Goal: Task Accomplishment & Management: Use online tool/utility

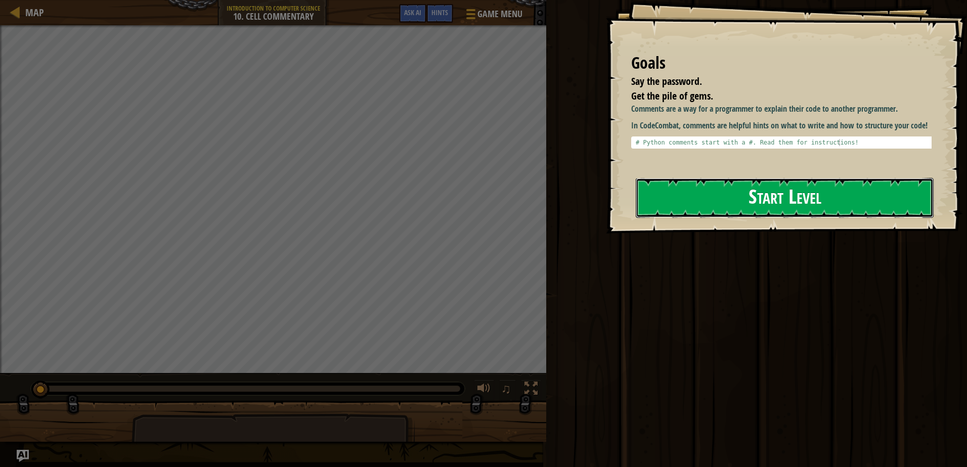
click at [678, 201] on button "Start Level" at bounding box center [785, 198] width 298 height 40
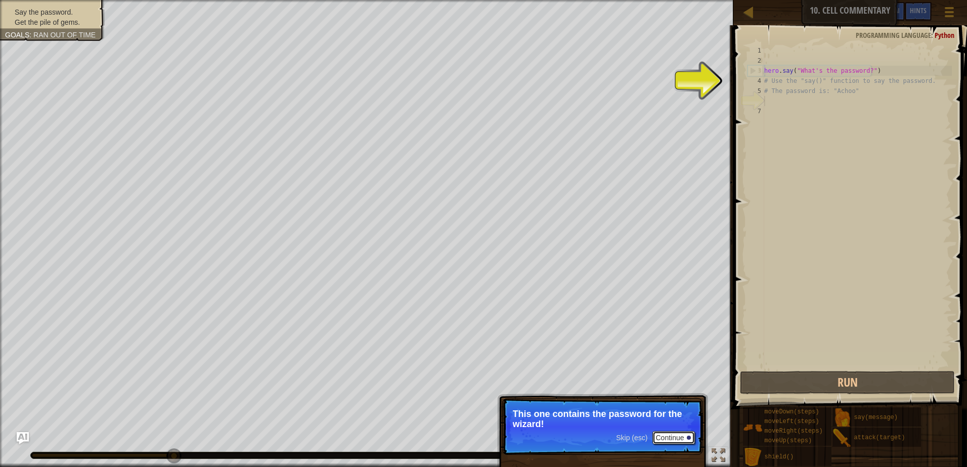
click at [668, 434] on button "Continue" at bounding box center [673, 437] width 42 height 13
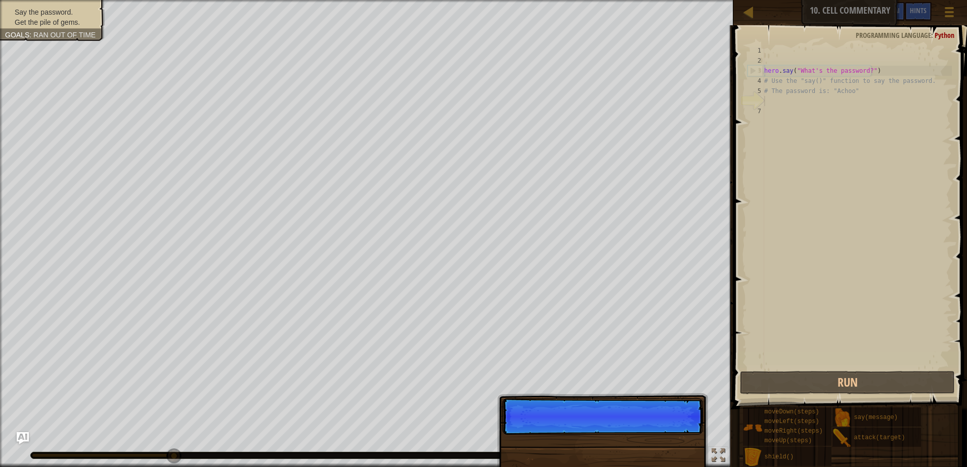
scroll to position [5, 0]
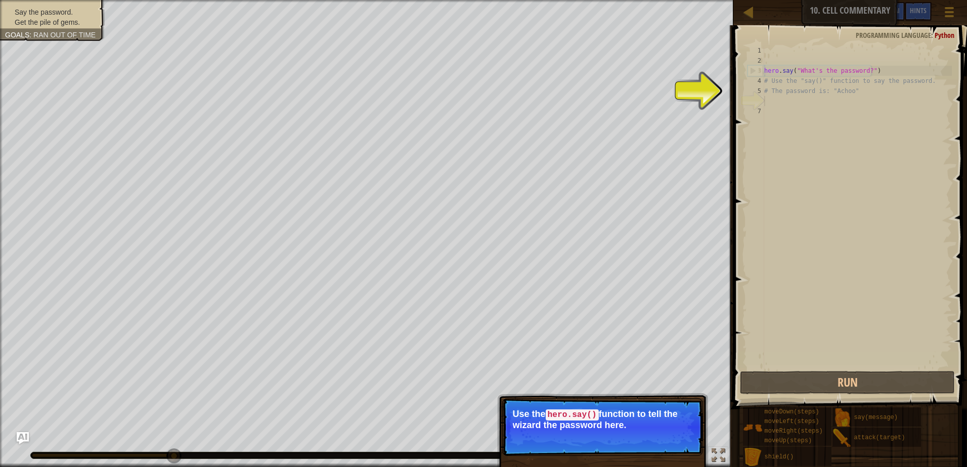
click at [650, 439] on div "Skip (esc) Continue" at bounding box center [655, 438] width 78 height 13
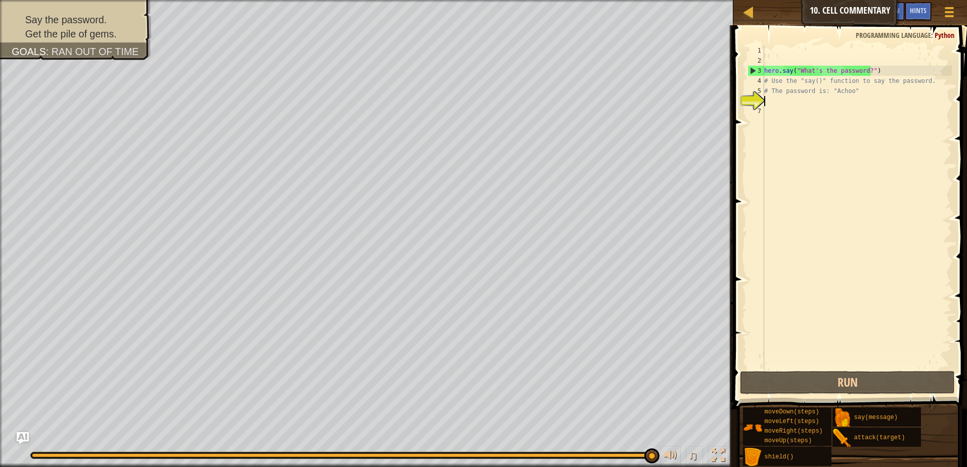
click at [810, 105] on div "hero . say ( "What's the password?" ) # Use the "say()" function to say the pas…" at bounding box center [857, 218] width 190 height 344
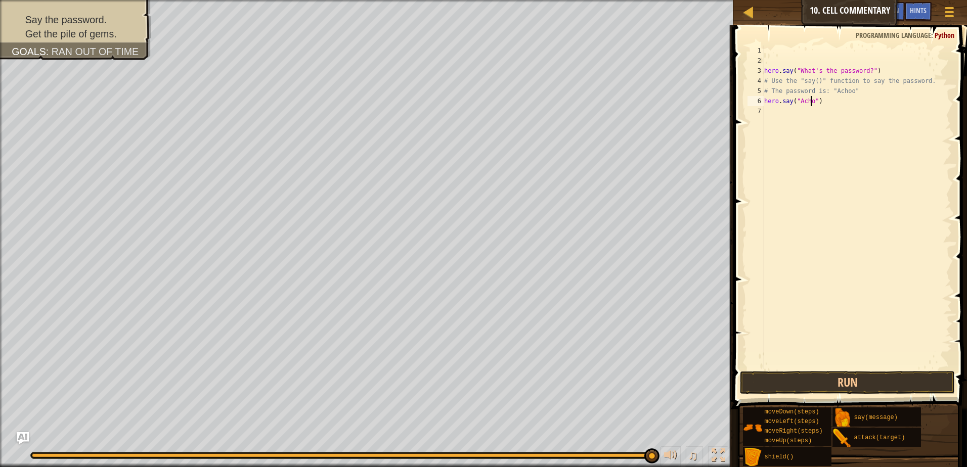
type textarea "hero.say("Achoo")"
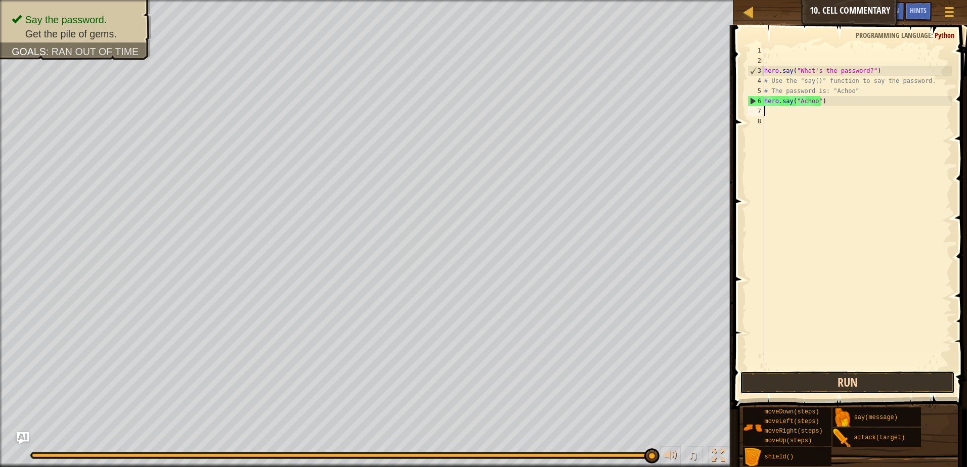
click at [900, 386] on button "Run" at bounding box center [847, 382] width 215 height 23
type textarea "up"
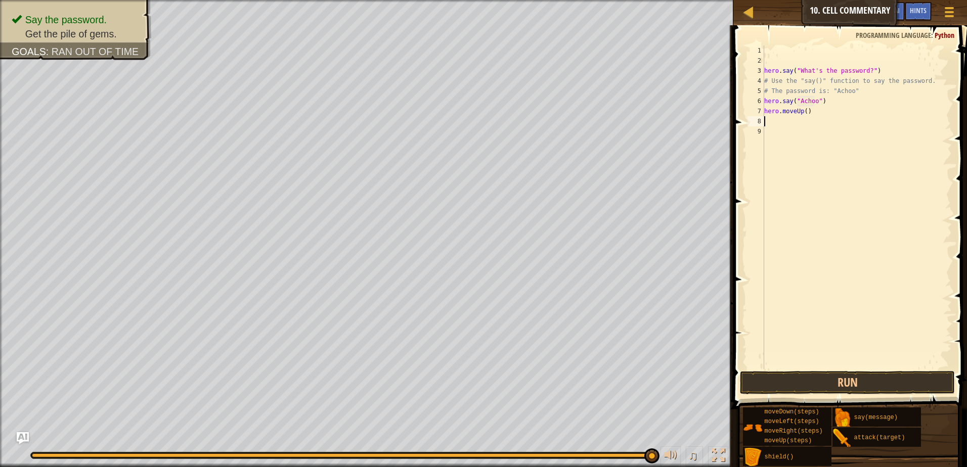
click at [803, 112] on div "hero . say ( "What's the password?" ) # Use the "say()" function to say the pas…" at bounding box center [857, 218] width 190 height 344
type textarea "hero.moveUp(2)"
click at [837, 379] on button "Run" at bounding box center [847, 382] width 215 height 23
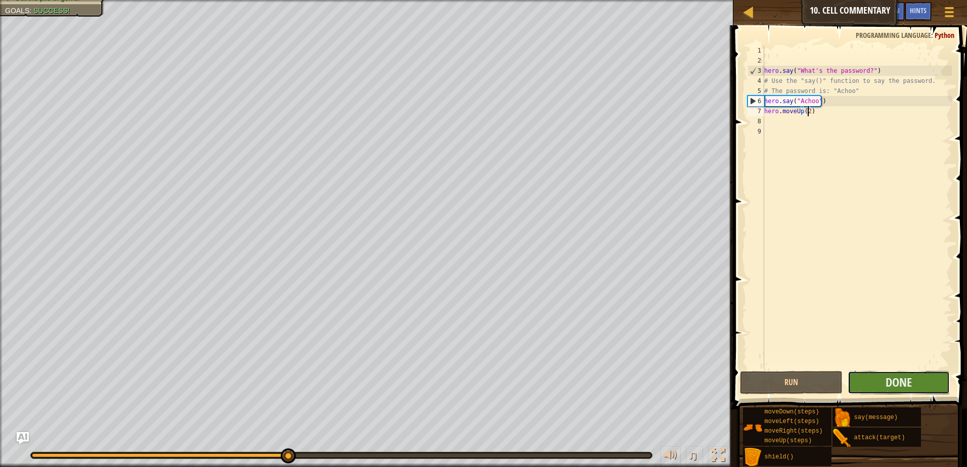
click at [882, 386] on button "Done" at bounding box center [899, 382] width 103 height 23
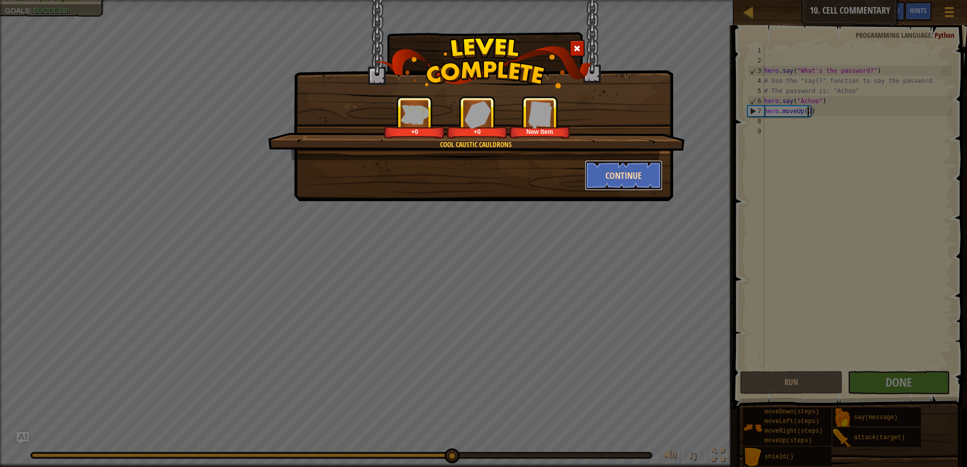
click at [629, 172] on button "Continue" at bounding box center [624, 175] width 78 height 30
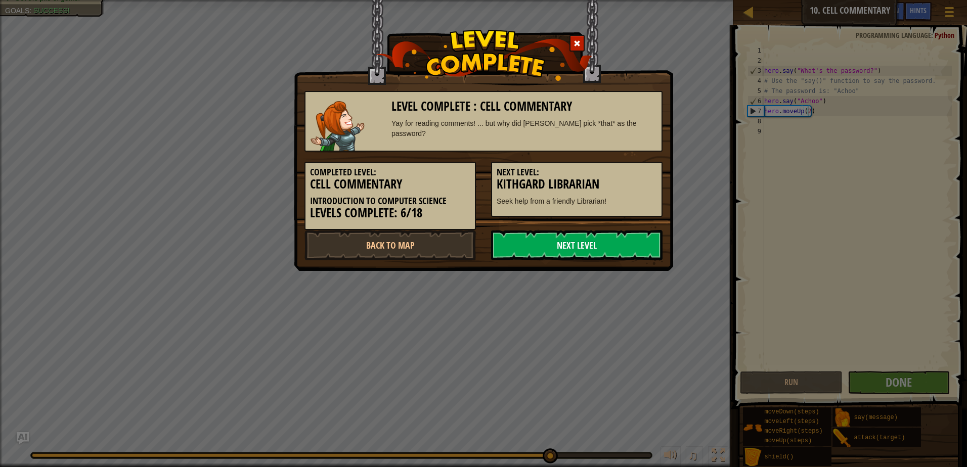
click at [595, 241] on link "Next Level" at bounding box center [576, 245] width 171 height 30
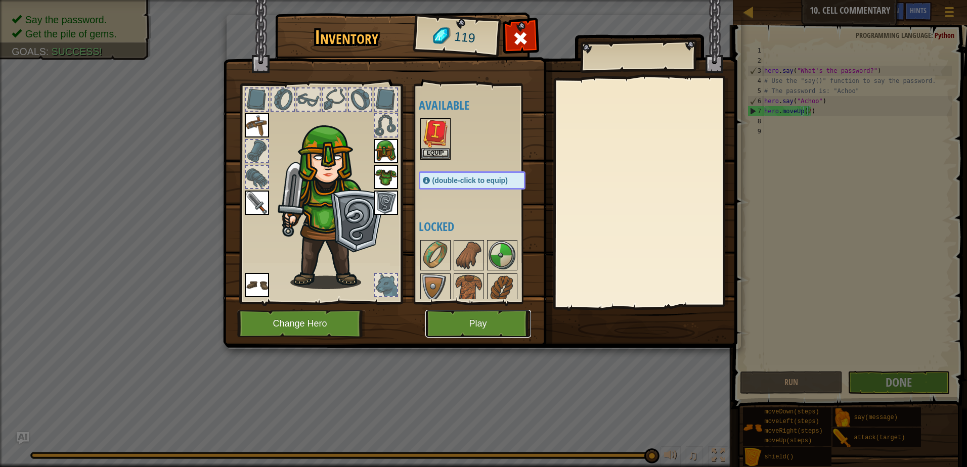
click at [463, 323] on button "Play" at bounding box center [478, 324] width 106 height 28
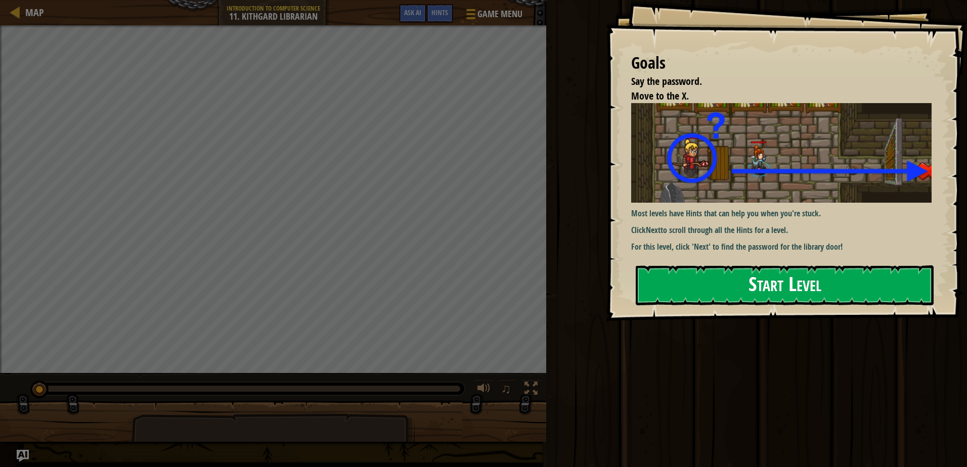
click at [725, 295] on button "Start Level" at bounding box center [785, 285] width 298 height 40
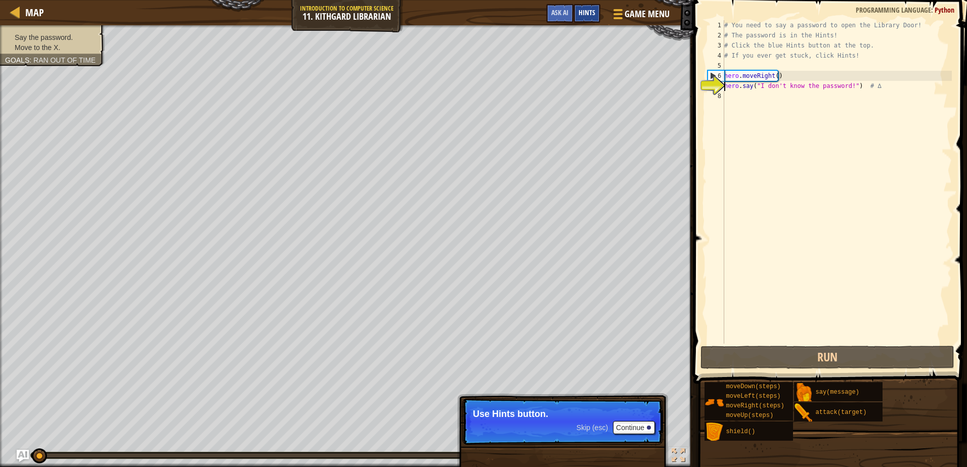
click at [584, 8] on div "Hints" at bounding box center [586, 13] width 27 height 19
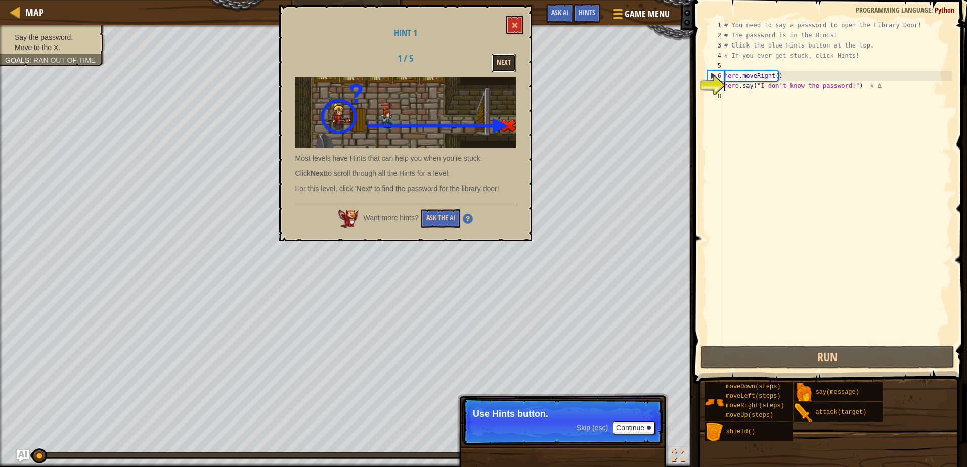
click at [498, 57] on button "Next" at bounding box center [504, 63] width 24 height 19
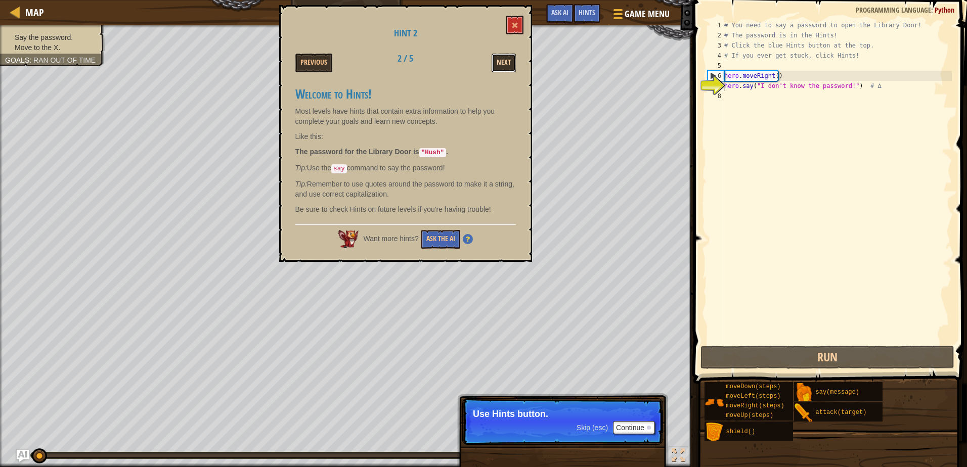
click at [504, 56] on button "Next" at bounding box center [504, 63] width 24 height 19
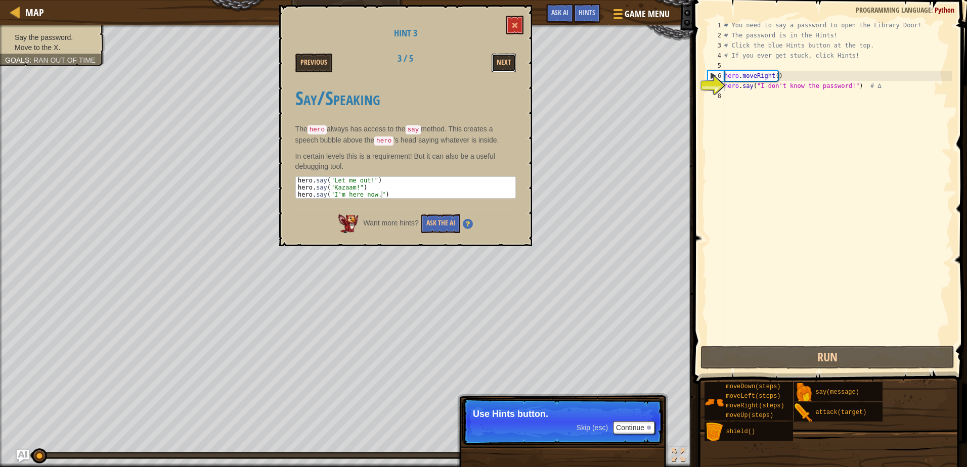
click at [504, 56] on button "Next" at bounding box center [504, 63] width 24 height 19
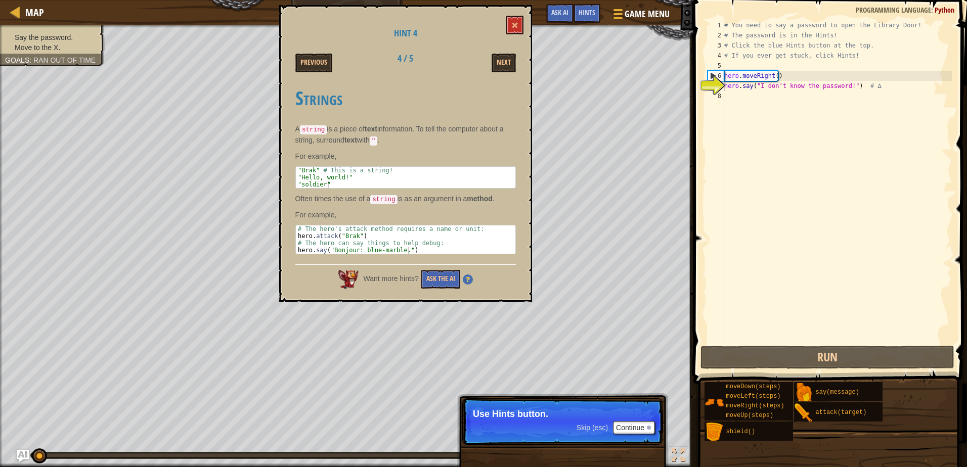
click at [504, 56] on button "Next" at bounding box center [504, 63] width 24 height 19
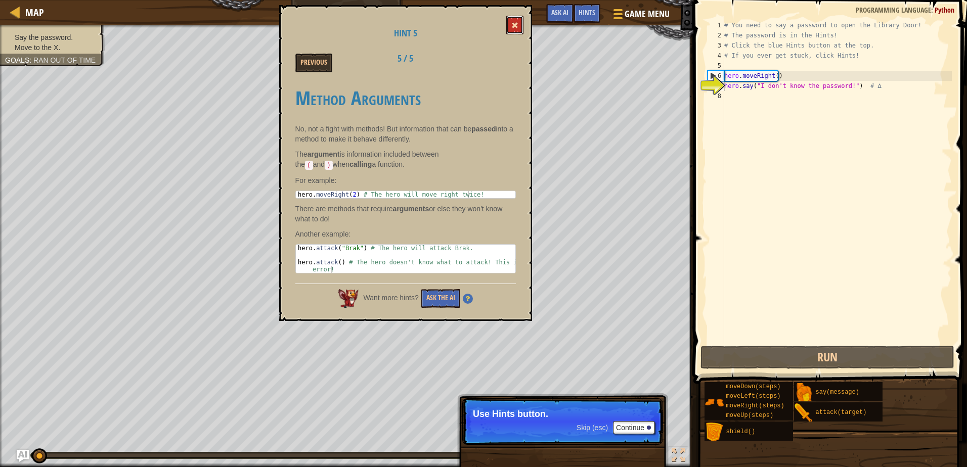
click at [513, 27] on span at bounding box center [514, 25] width 7 height 7
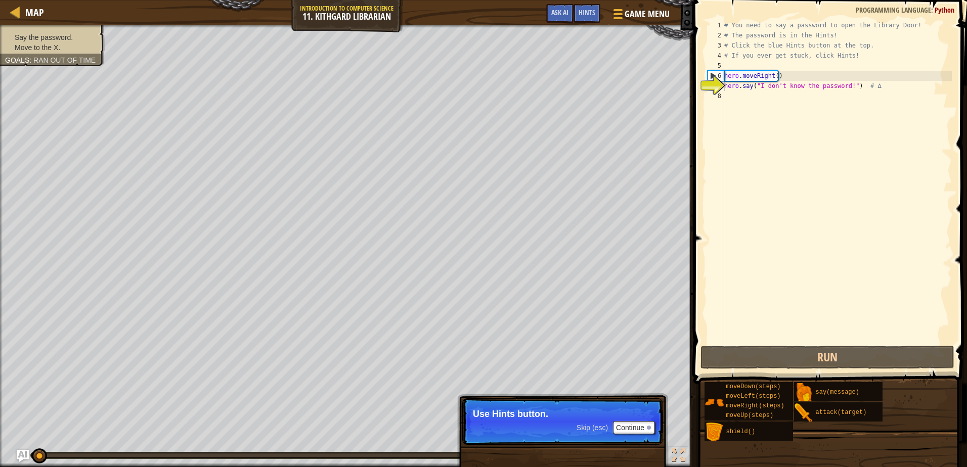
click at [785, 96] on div "# You need to say a password to open the Library Door! # The password is in the…" at bounding box center [837, 192] width 230 height 344
drag, startPoint x: 844, startPoint y: 87, endPoint x: 757, endPoint y: 84, distance: 87.0
click at [757, 84] on div "# You need to say a password to open the Library Door! # The password is in the…" at bounding box center [837, 192] width 230 height 344
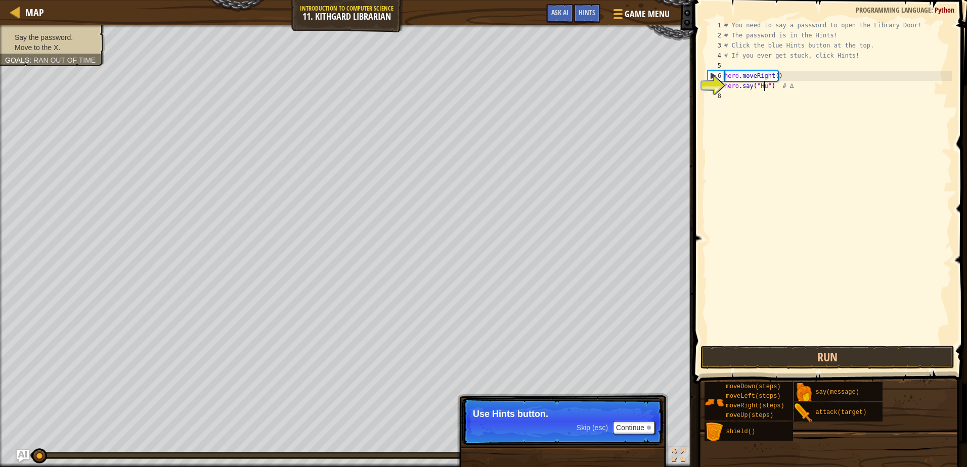
scroll to position [5, 4]
type textarea "hero.say("Hush") # ∆"
click at [747, 91] on div "# You need to say a password to open the Library Door! # The password is in the…" at bounding box center [837, 192] width 230 height 344
click at [763, 361] on button "Run" at bounding box center [826, 357] width 253 height 23
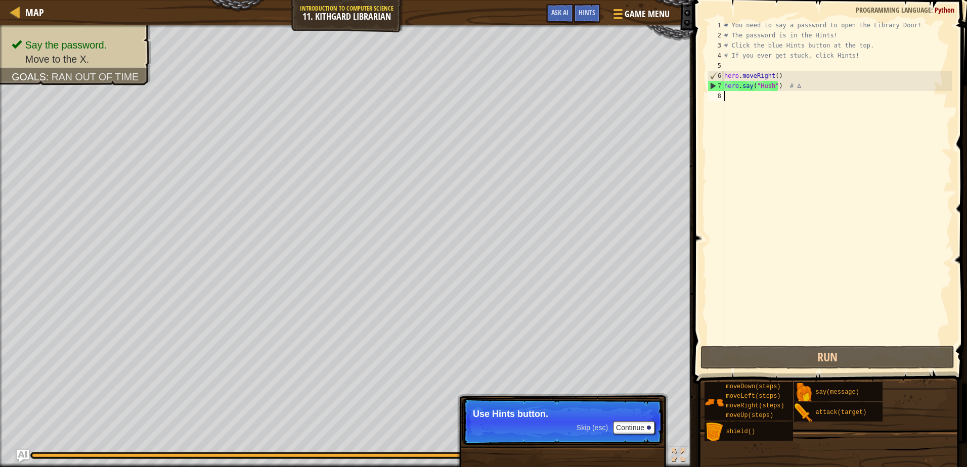
click at [735, 103] on div "# You need to say a password to open the Library Door! # The password is in the…" at bounding box center [837, 192] width 230 height 344
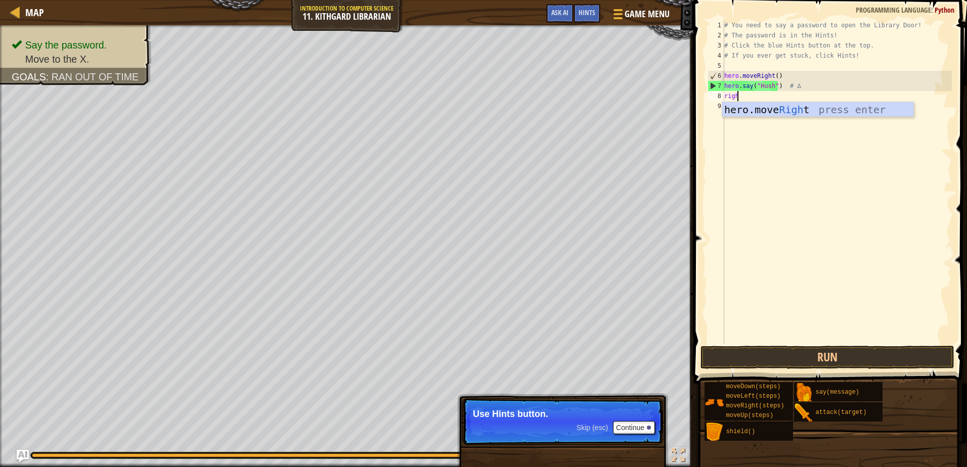
type textarea "right"
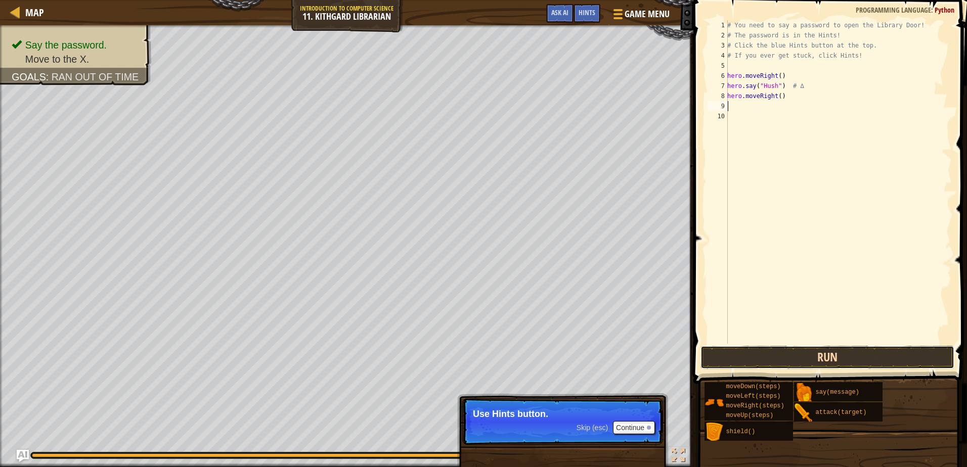
click at [830, 349] on button "Run" at bounding box center [826, 357] width 253 height 23
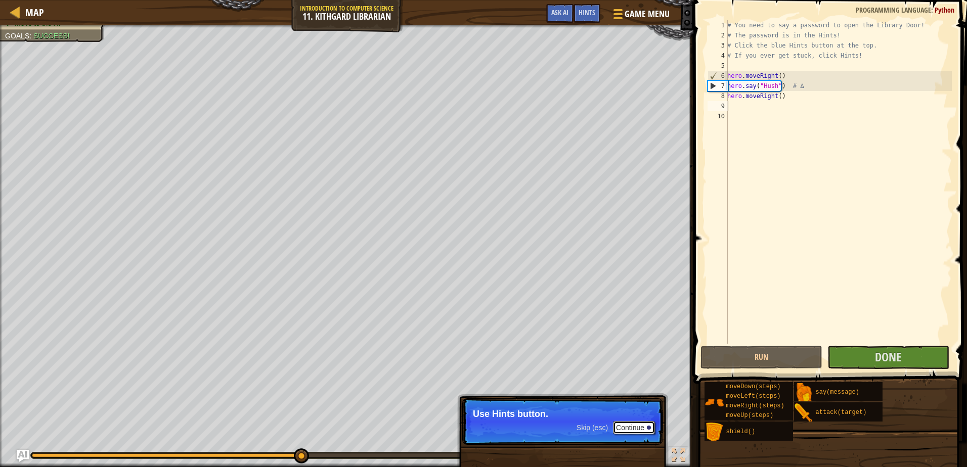
click at [641, 424] on button "Continue" at bounding box center [634, 427] width 42 height 13
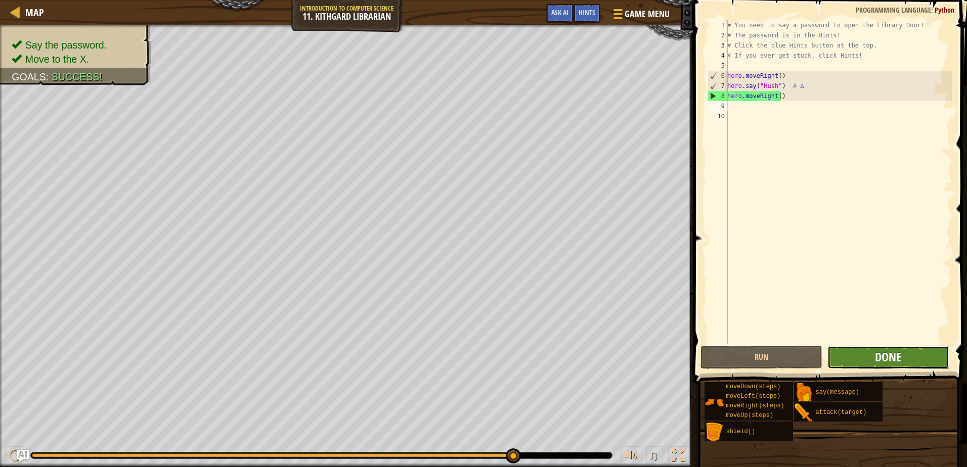
click at [895, 353] on span "Done" at bounding box center [888, 357] width 26 height 16
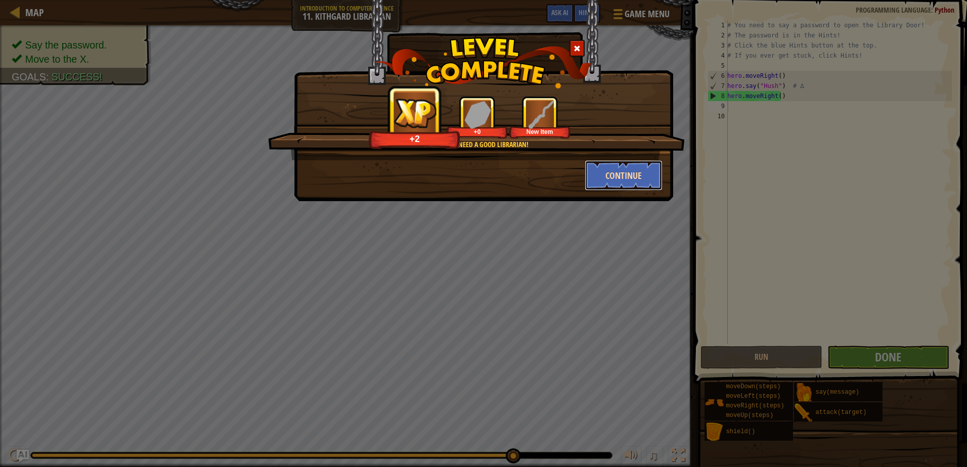
click at [606, 178] on button "Continue" at bounding box center [624, 175] width 78 height 30
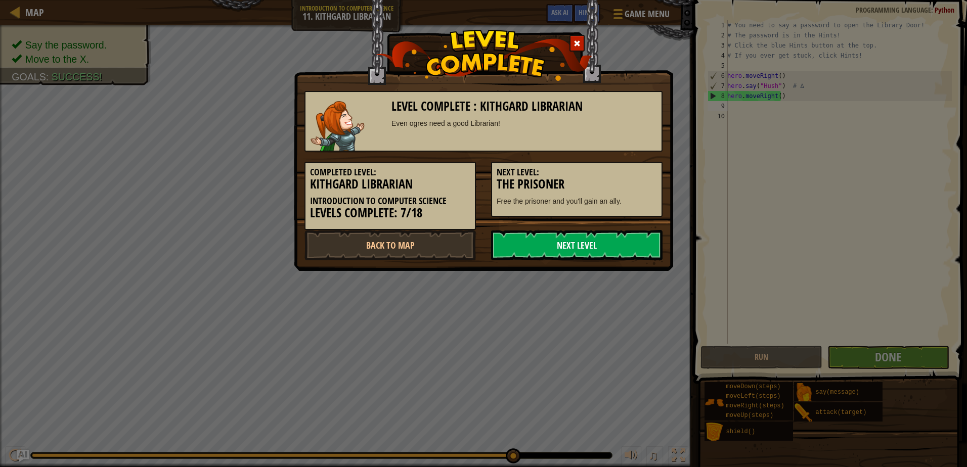
click at [570, 234] on link "Next Level" at bounding box center [576, 245] width 171 height 30
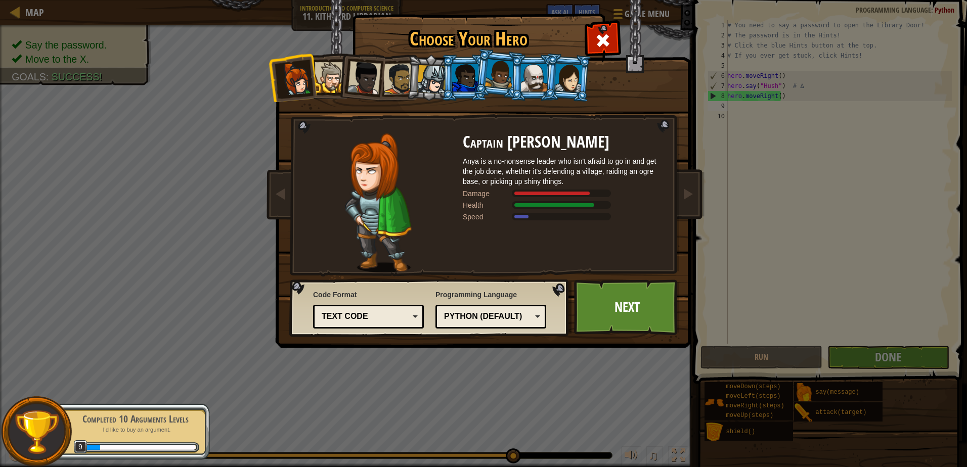
click at [530, 80] on div at bounding box center [534, 77] width 26 height 27
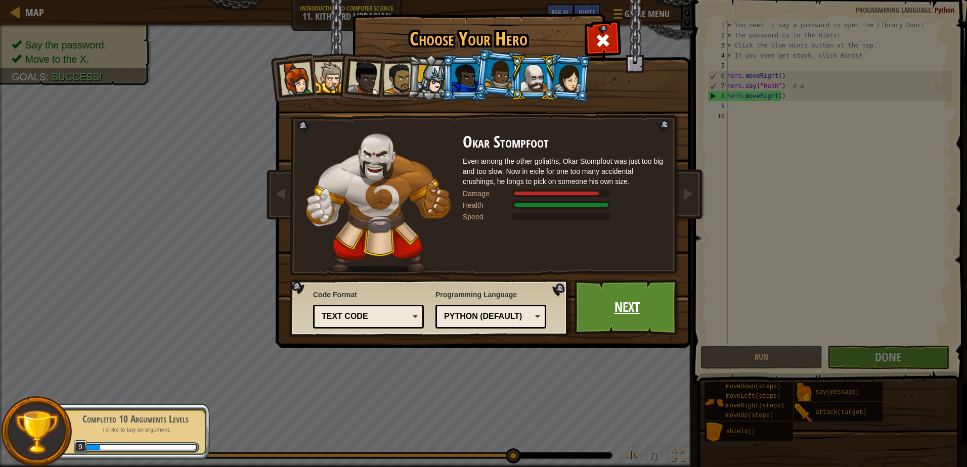
click at [616, 311] on link "Next" at bounding box center [627, 308] width 106 height 56
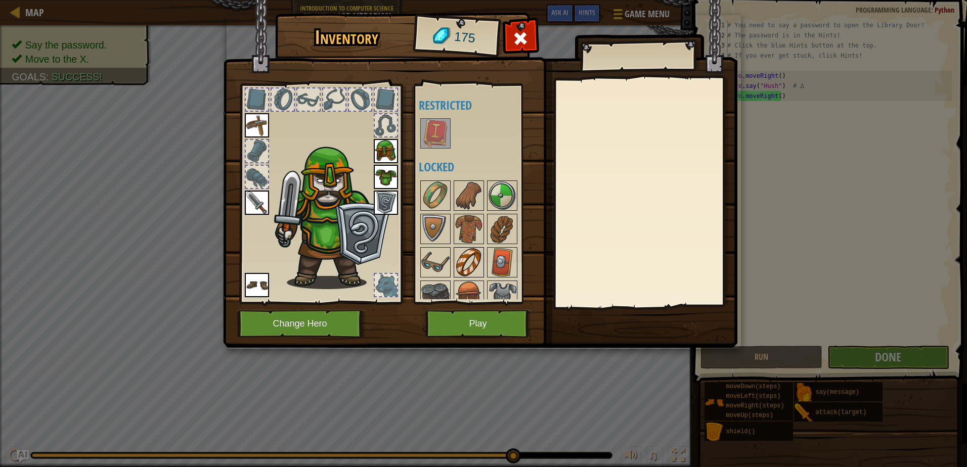
scroll to position [113, 0]
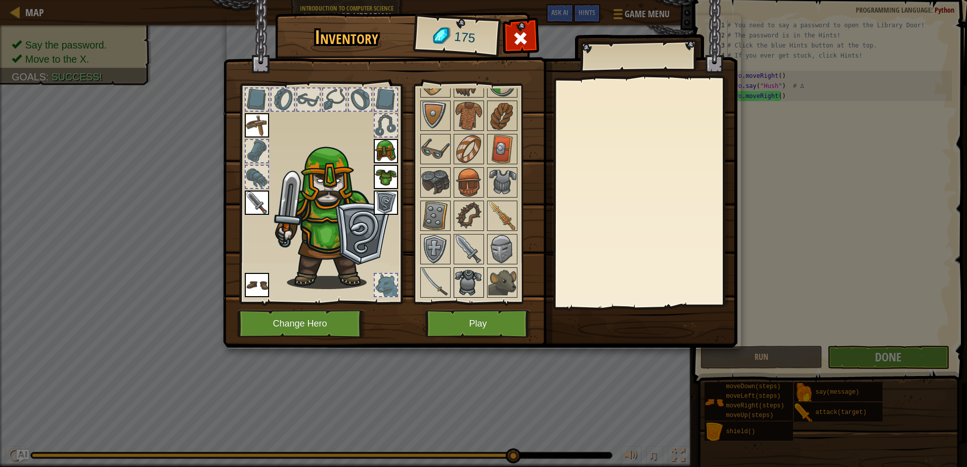
click at [474, 275] on img at bounding box center [469, 283] width 28 height 28
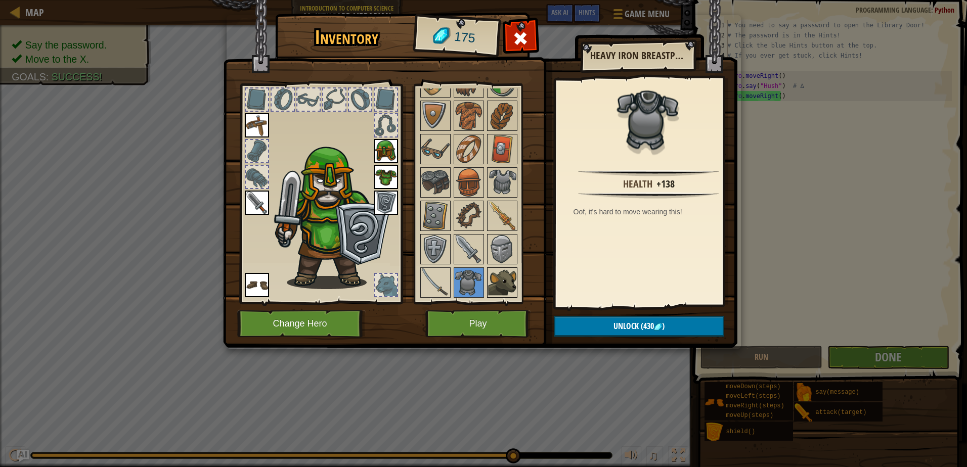
click at [491, 273] on img at bounding box center [502, 283] width 28 height 28
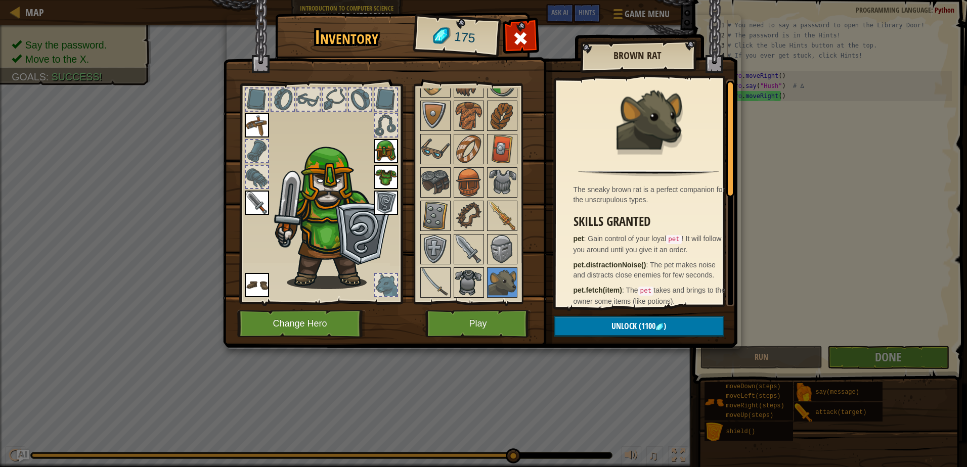
click at [461, 280] on img at bounding box center [469, 283] width 28 height 28
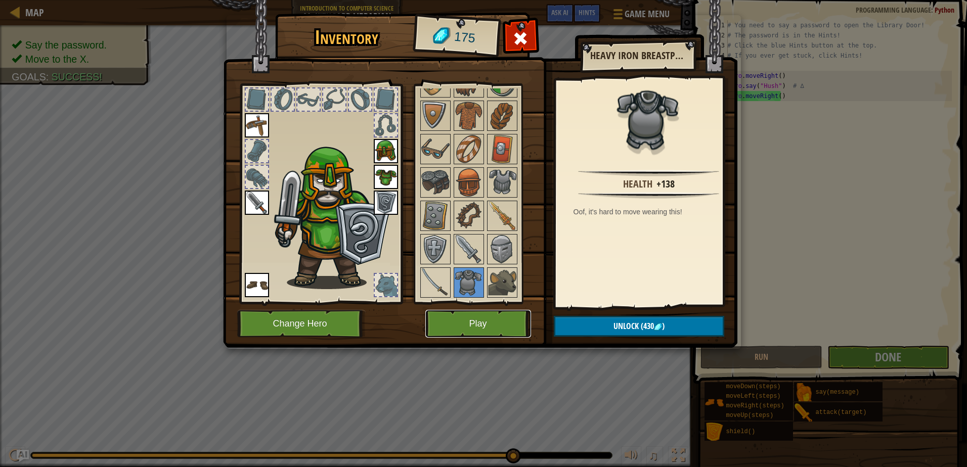
click at [500, 328] on button "Play" at bounding box center [478, 324] width 106 height 28
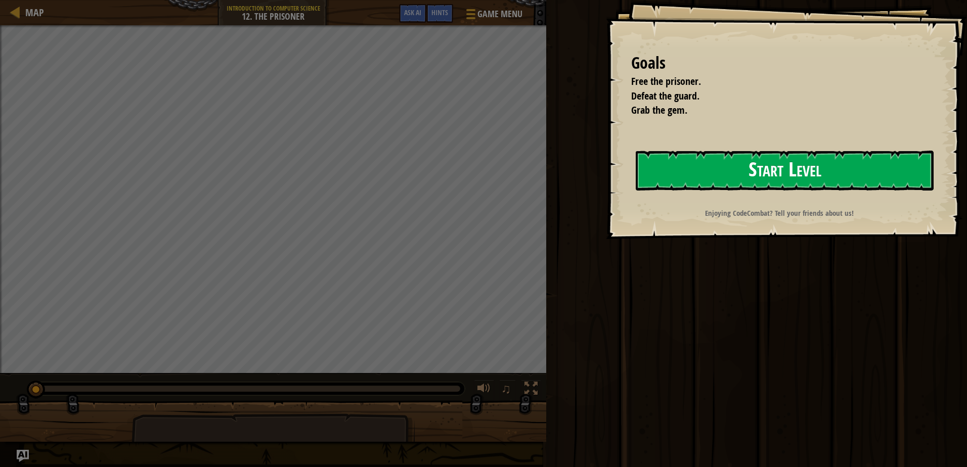
click at [778, 173] on button "Start Level" at bounding box center [785, 171] width 298 height 40
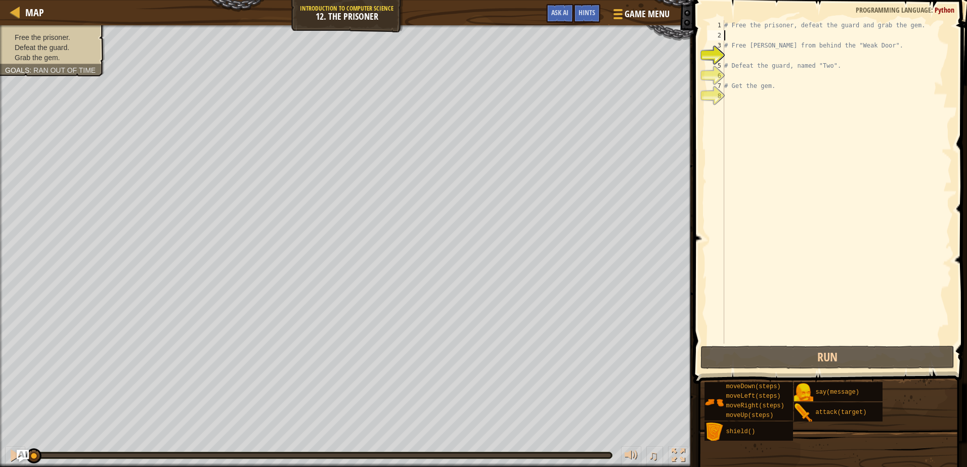
click at [761, 35] on div "# Free the prisoner, defeat the guard and grab the gem. # Free [PERSON_NAME] fr…" at bounding box center [837, 192] width 230 height 344
click at [767, 54] on div "# Free the prisoner, defeat the guard and grab the gem. # Free [PERSON_NAME] fr…" at bounding box center [837, 192] width 230 height 344
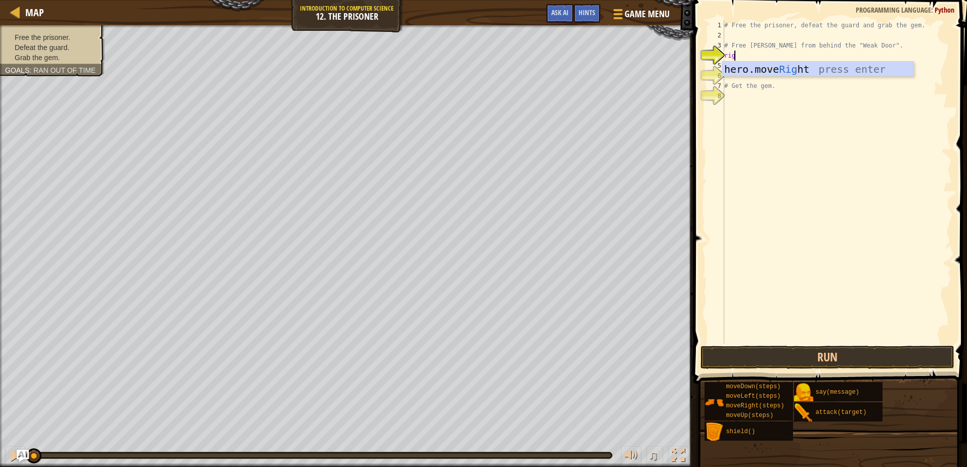
type textarea "right"
click at [783, 35] on div "# Free the prisoner, defeat the guard and grab the gem. # Free [PERSON_NAME] fr…" at bounding box center [837, 192] width 230 height 344
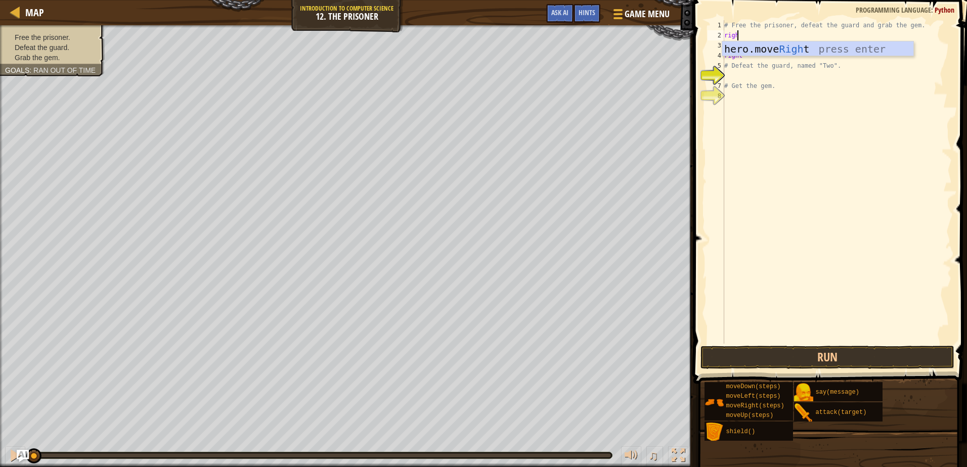
type textarea "right"
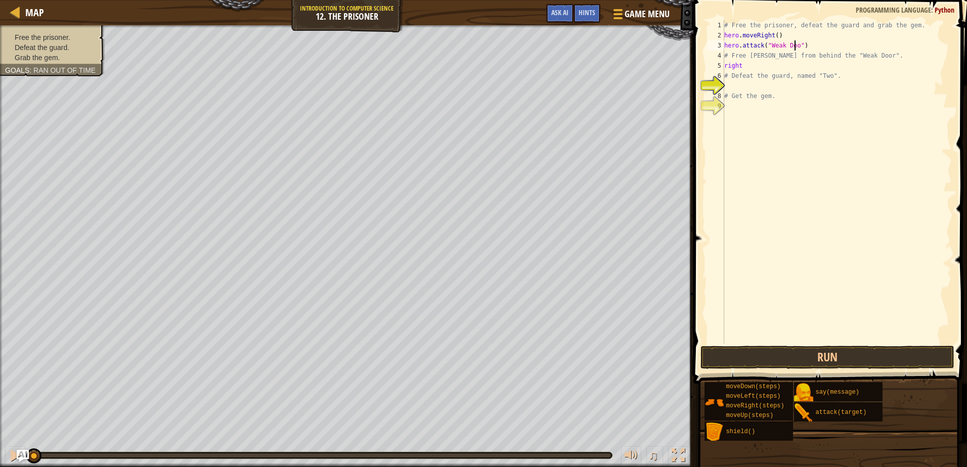
scroll to position [5, 6]
click at [773, 49] on div "# Free the prisoner, defeat the guard and grab the gem. hero . moveRight ( ) he…" at bounding box center [837, 192] width 230 height 344
click at [781, 59] on div "# Free the prisoner, defeat the guard and grab the gem. hero . moveRight ( ) he…" at bounding box center [837, 192] width 230 height 344
click at [756, 66] on div "# Free the prisoner, defeat the guard and grab the gem. hero . moveRight ( ) he…" at bounding box center [837, 192] width 230 height 344
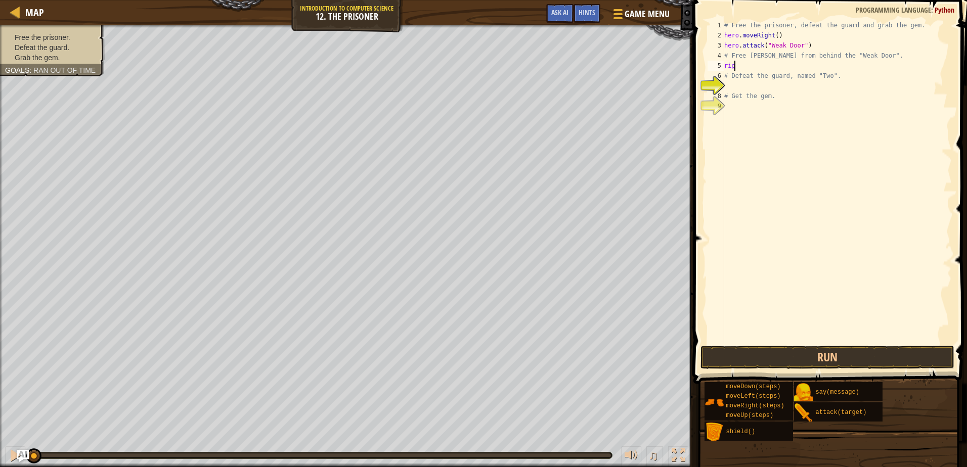
type textarea "r"
click at [742, 70] on div "# Free the prisoner, defeat the guard and grab the gem. hero . moveRight ( ) he…" at bounding box center [837, 192] width 230 height 344
type textarea "# Defeat the guard, named "Two"."
click at [741, 72] on div "# Free the prisoner, defeat the guard and grab the gem. hero . moveRight ( ) he…" at bounding box center [837, 192] width 230 height 344
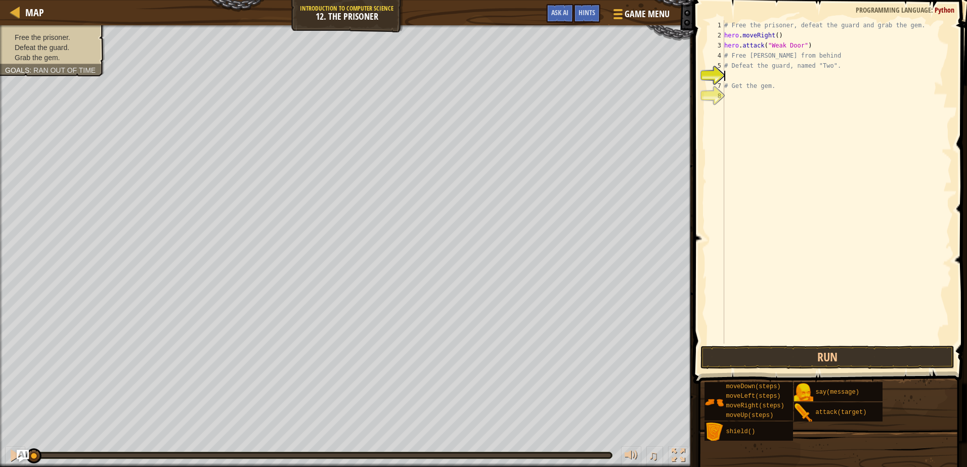
scroll to position [5, 0]
type textarea "right"
click at [779, 87] on div "hero.move Right press enter" at bounding box center [817, 105] width 191 height 46
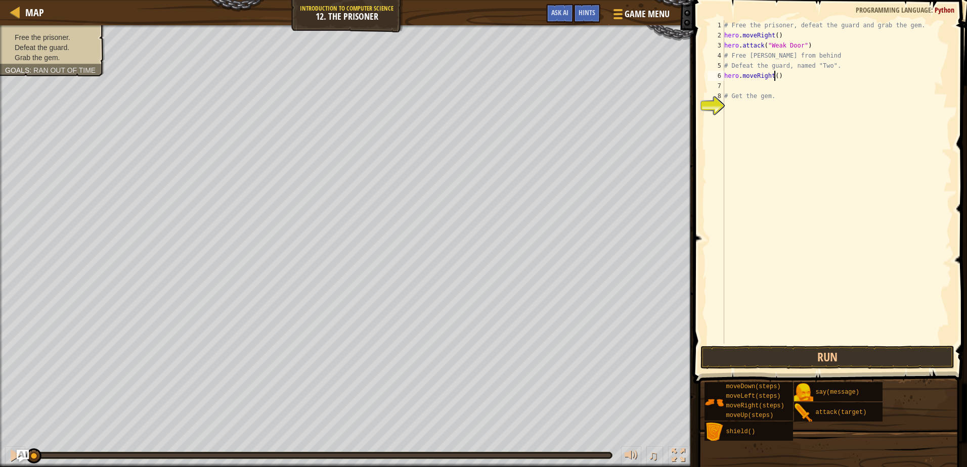
click at [774, 76] on div "# Free the prisoner, defeat the guard and grab the gem. hero . moveRight ( ) he…" at bounding box center [837, 192] width 230 height 344
type textarea "hero.moveRight(2)"
click at [749, 84] on div "# Free the prisoner, defeat the guard and grab the gem. hero . moveRight ( ) he…" at bounding box center [837, 192] width 230 height 344
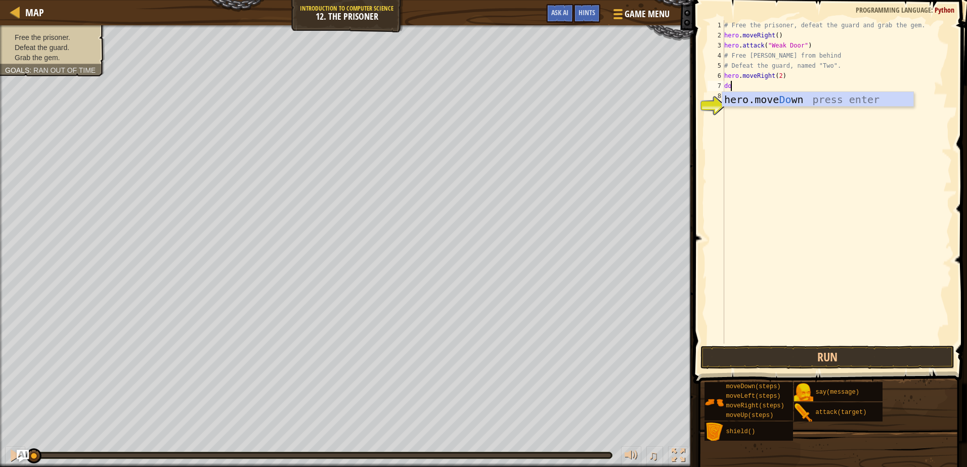
type textarea "down"
click at [766, 99] on div "hero.move Down press enter" at bounding box center [817, 115] width 191 height 46
click at [776, 87] on div "# Free the prisoner, defeat the guard and grab the gem. hero . moveRight ( ) he…" at bounding box center [838, 192] width 227 height 344
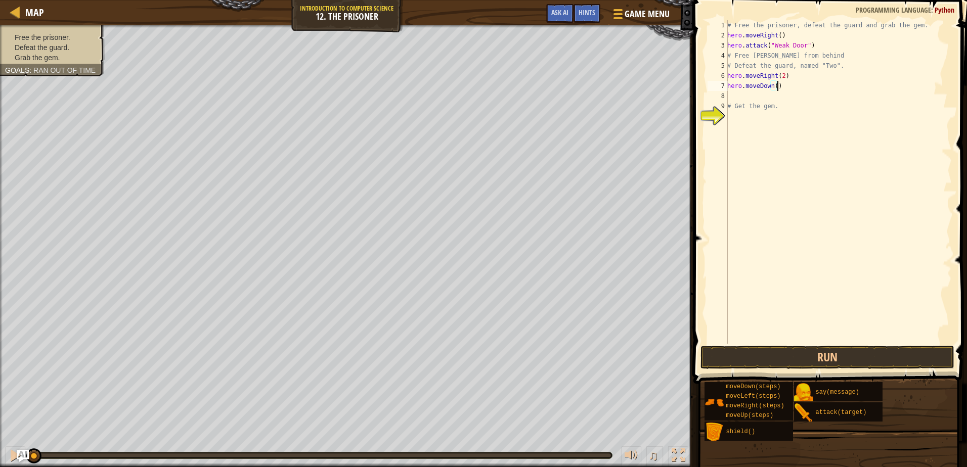
click at [772, 87] on div "# Free the prisoner, defeat the guard and grab the gem. hero . moveRight ( ) he…" at bounding box center [838, 192] width 227 height 344
click at [773, 87] on div "# Free the prisoner, defeat the guard and grab the gem. hero . moveRight ( ) he…" at bounding box center [838, 192] width 227 height 344
type textarea "hero.moveDown(2)"
click at [774, 96] on div "# Free the prisoner, defeat the guard and grab the gem. hero . moveRight ( ) he…" at bounding box center [838, 192] width 227 height 344
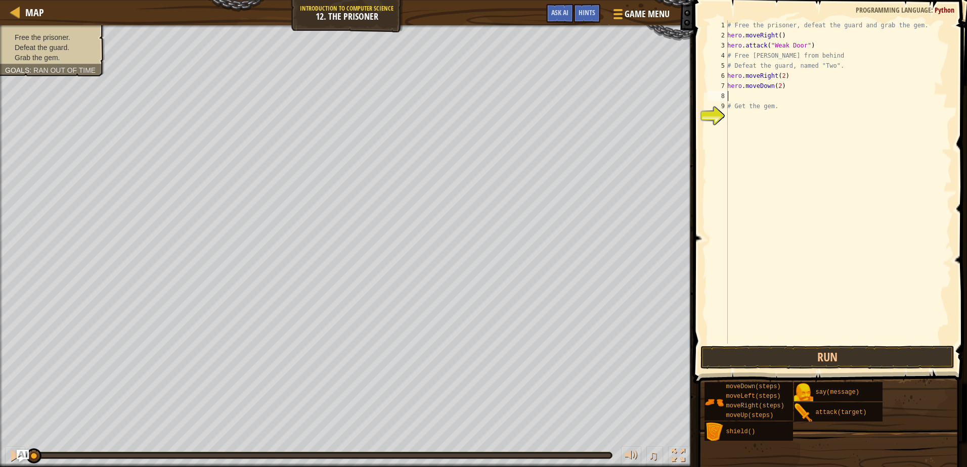
scroll to position [5, 0]
click at [779, 111] on div "hero. a ttack press enter hero.s a y press enter" at bounding box center [820, 132] width 191 height 61
click at [790, 97] on div "# Free the prisoner, defeat the guard and grab the gem. hero . moveRight ( ) he…" at bounding box center [838, 192] width 227 height 344
drag, startPoint x: 789, startPoint y: 98, endPoint x: 728, endPoint y: 96, distance: 61.7
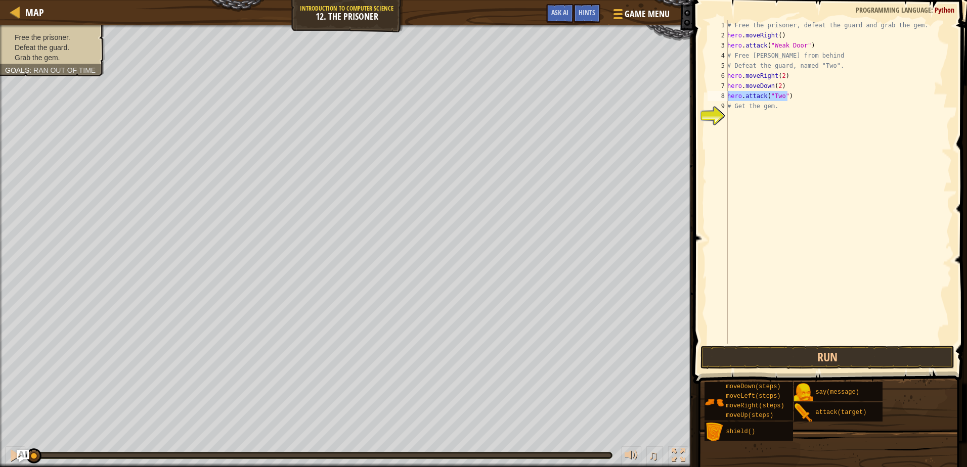
click at [728, 96] on div "# Free the prisoner, defeat the guard and grab the gem. hero . moveRight ( ) he…" at bounding box center [838, 192] width 227 height 344
click at [744, 103] on div "# Free the prisoner, defeat the guard and grab the gem. hero . moveRight ( ) he…" at bounding box center [838, 192] width 227 height 344
type textarea "# Get the gem."
click at [743, 114] on div "# Free the prisoner, defeat the guard and grab the gem. hero . moveRight ( ) he…" at bounding box center [838, 192] width 227 height 344
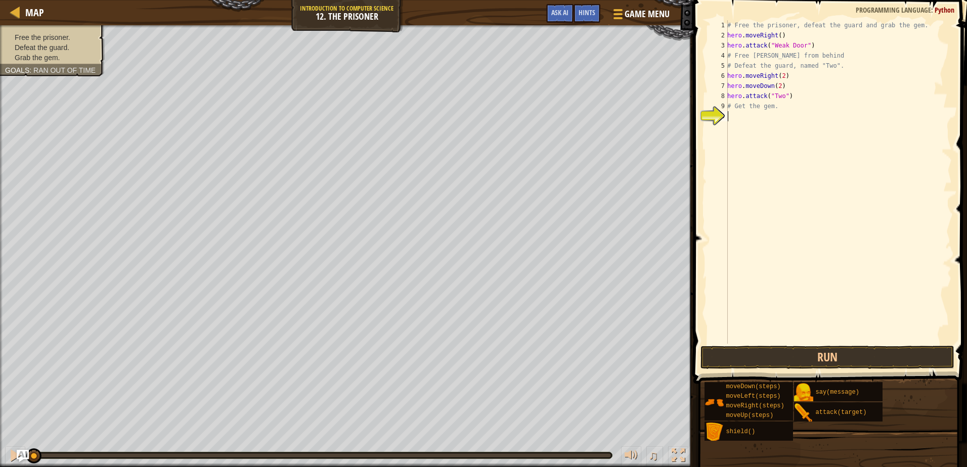
scroll to position [5, 0]
type textarea "hero.attack("Two")"
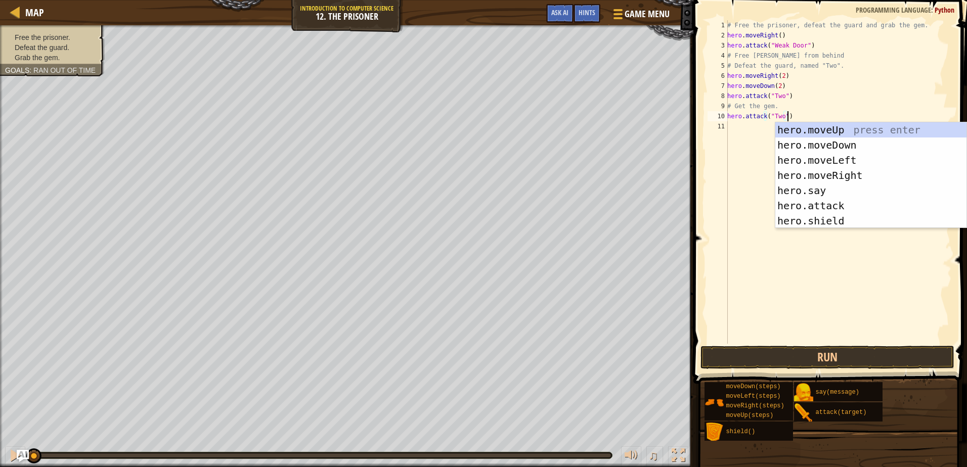
click at [730, 130] on div "# Free the prisoner, defeat the guard and grab the gem. hero . moveRight ( ) he…" at bounding box center [838, 192] width 227 height 344
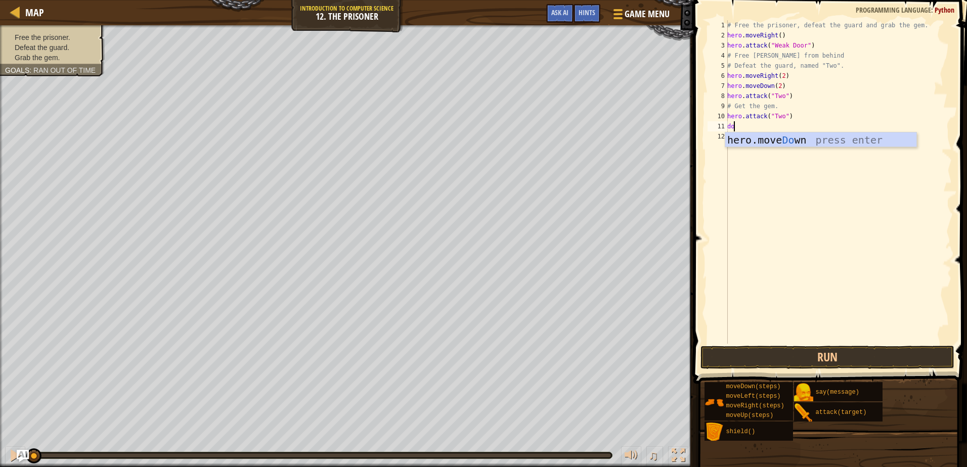
type textarea "dow"
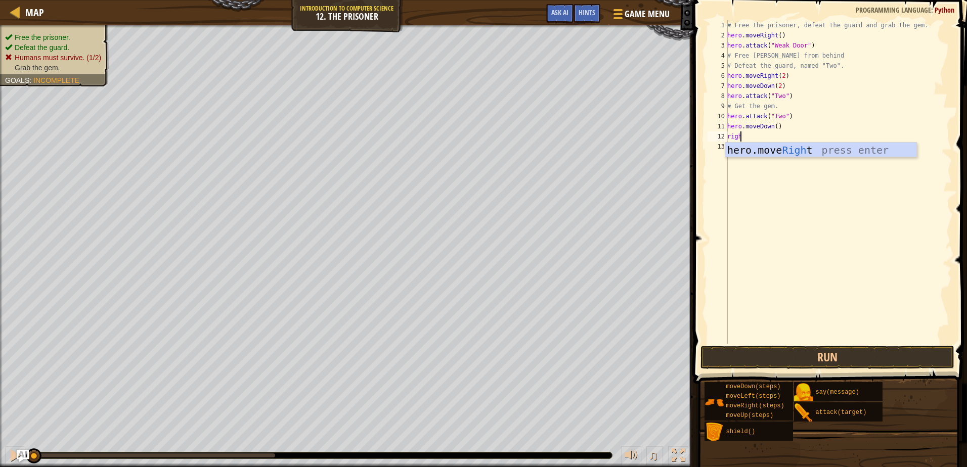
type textarea "right"
click at [821, 358] on button "Run" at bounding box center [826, 357] width 253 height 23
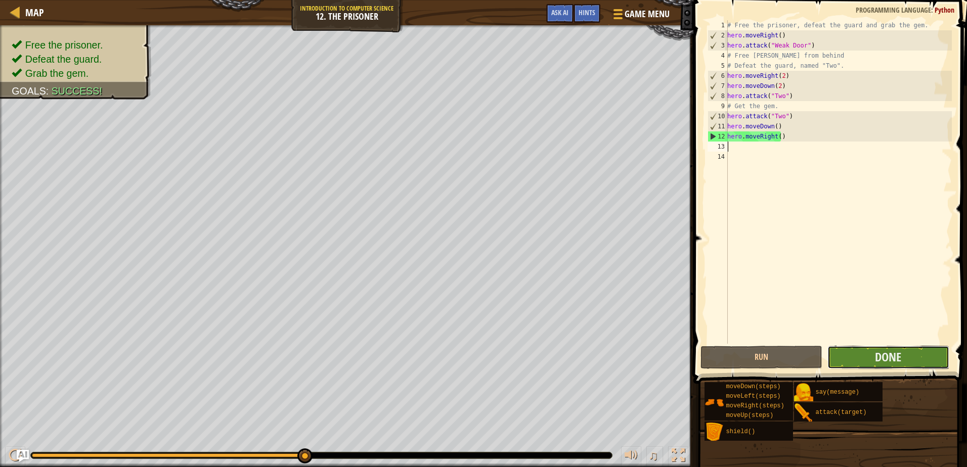
click at [855, 351] on button "Done" at bounding box center [888, 357] width 122 height 23
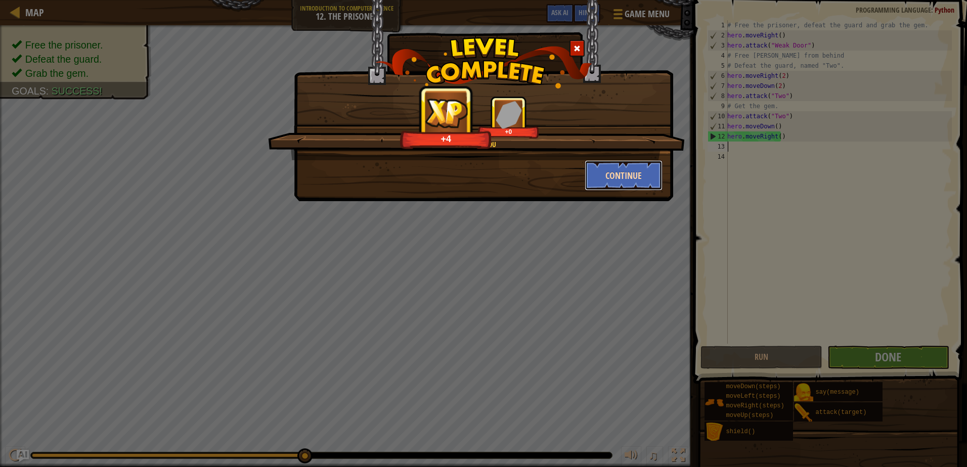
click at [610, 178] on button "Continue" at bounding box center [624, 175] width 78 height 30
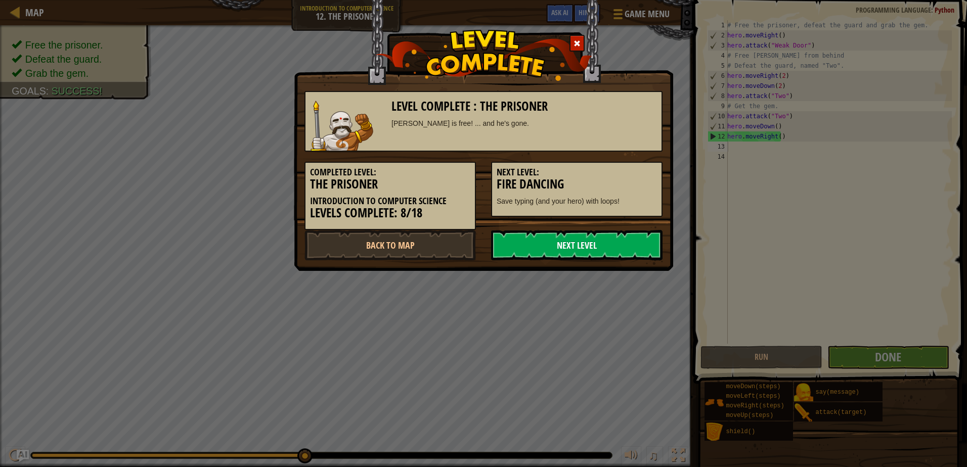
click at [546, 252] on link "Next Level" at bounding box center [576, 245] width 171 height 30
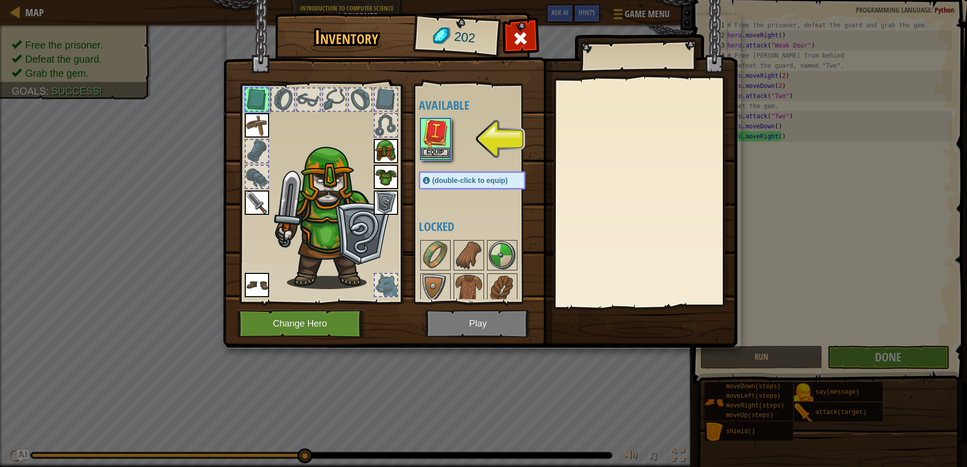
click at [440, 147] on img at bounding box center [435, 133] width 28 height 28
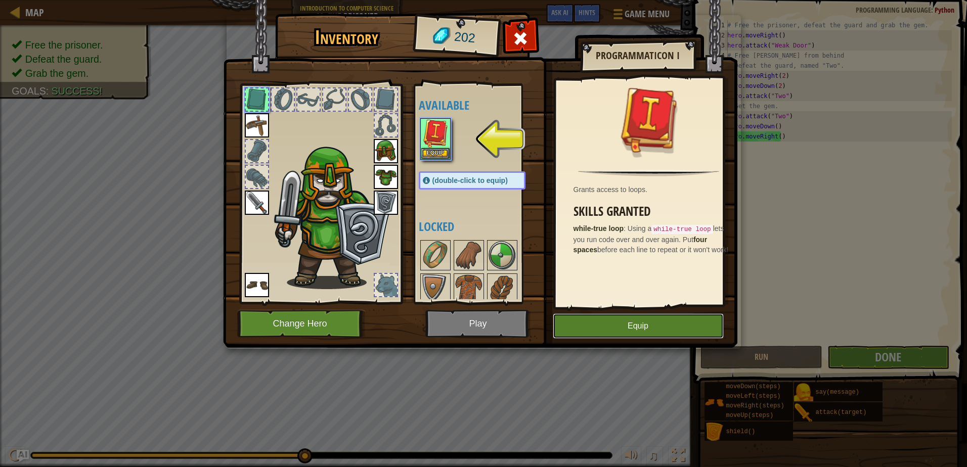
click at [604, 317] on button "Equip" at bounding box center [638, 326] width 171 height 25
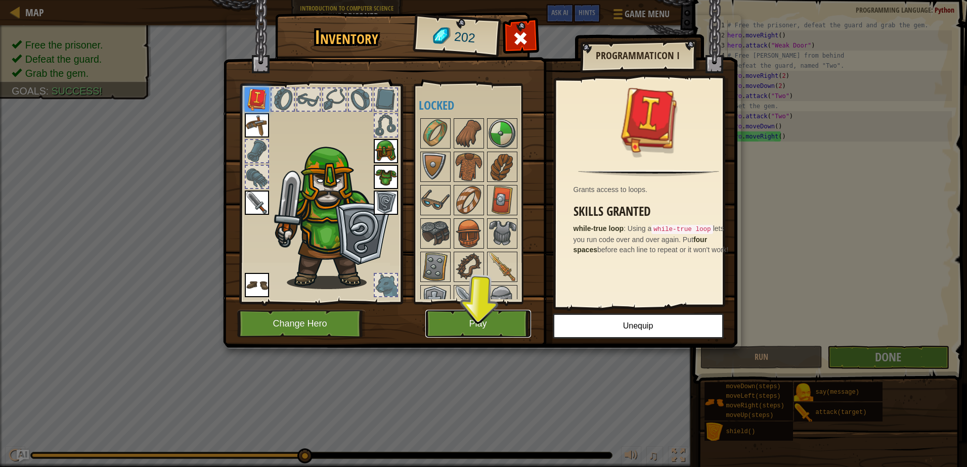
click at [498, 320] on button "Play" at bounding box center [478, 324] width 106 height 28
